Goal: Navigation & Orientation: Find specific page/section

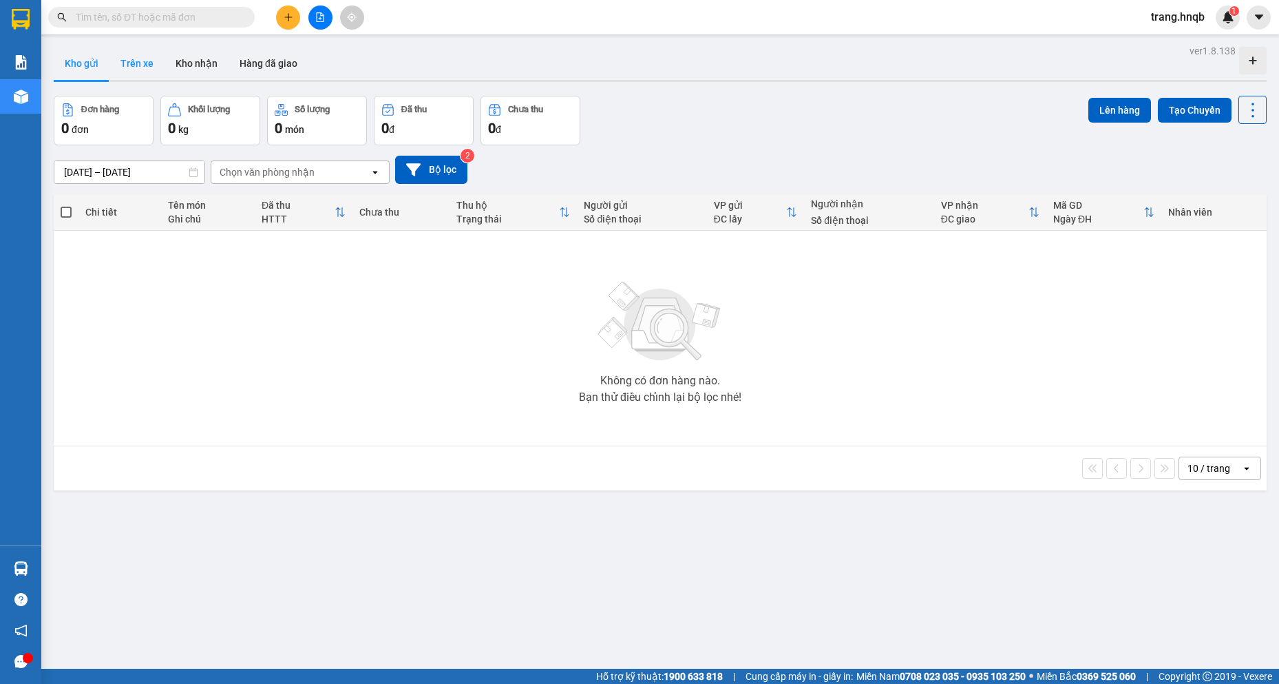
click at [134, 59] on button "Trên xe" at bounding box center [136, 63] width 55 height 33
